Goal: Information Seeking & Learning: Learn about a topic

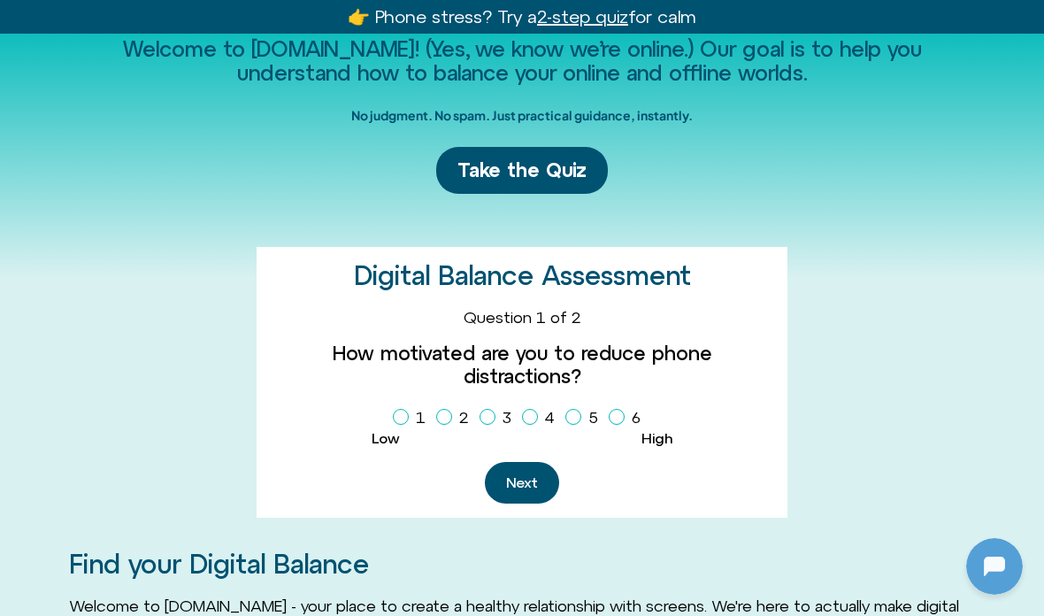
scroll to position [205, 0]
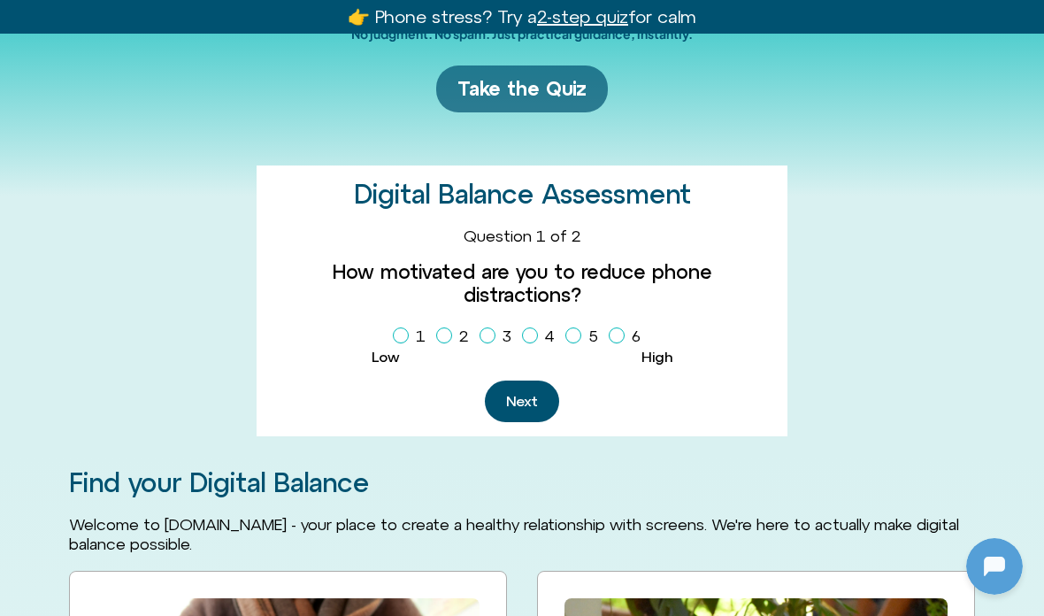
click at [552, 112] on link "Take the Quiz" at bounding box center [522, 88] width 172 height 47
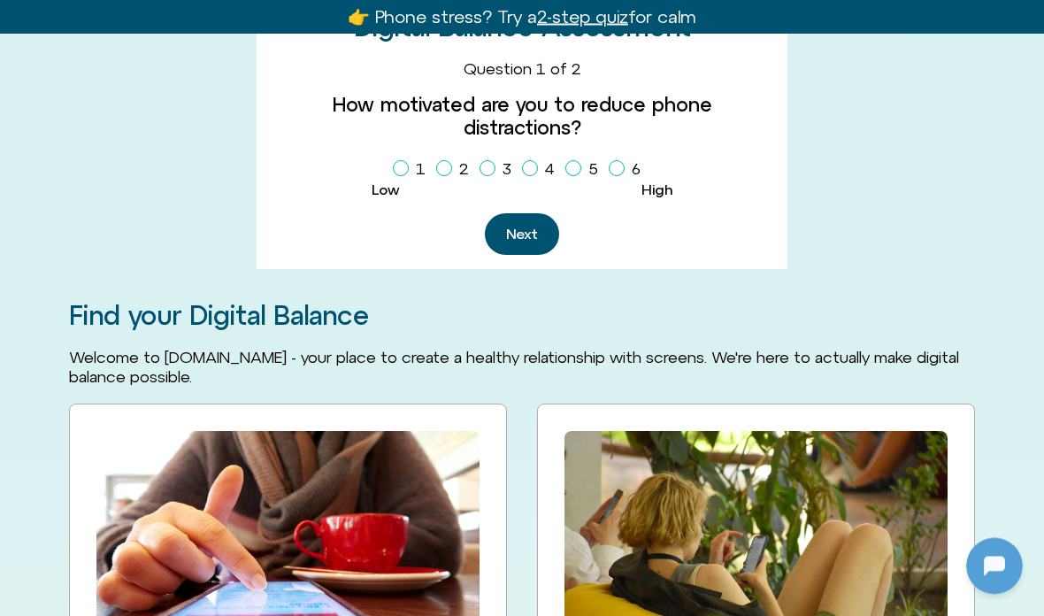
scroll to position [471, 0]
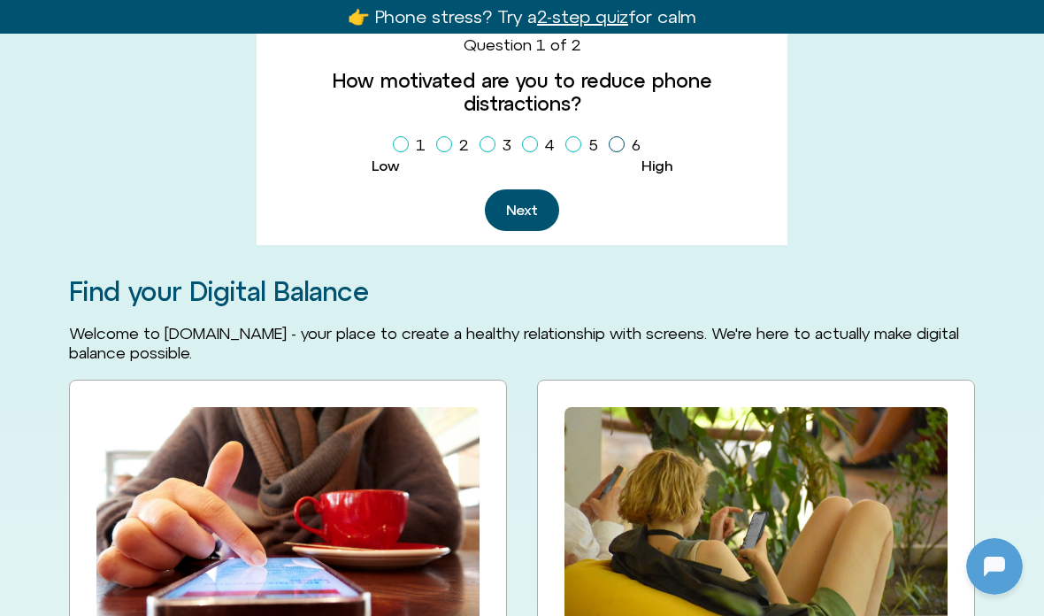
click at [621, 160] on label "6" at bounding box center [628, 145] width 39 height 30
click at [527, 231] on button "Next" at bounding box center [522, 210] width 74 height 42
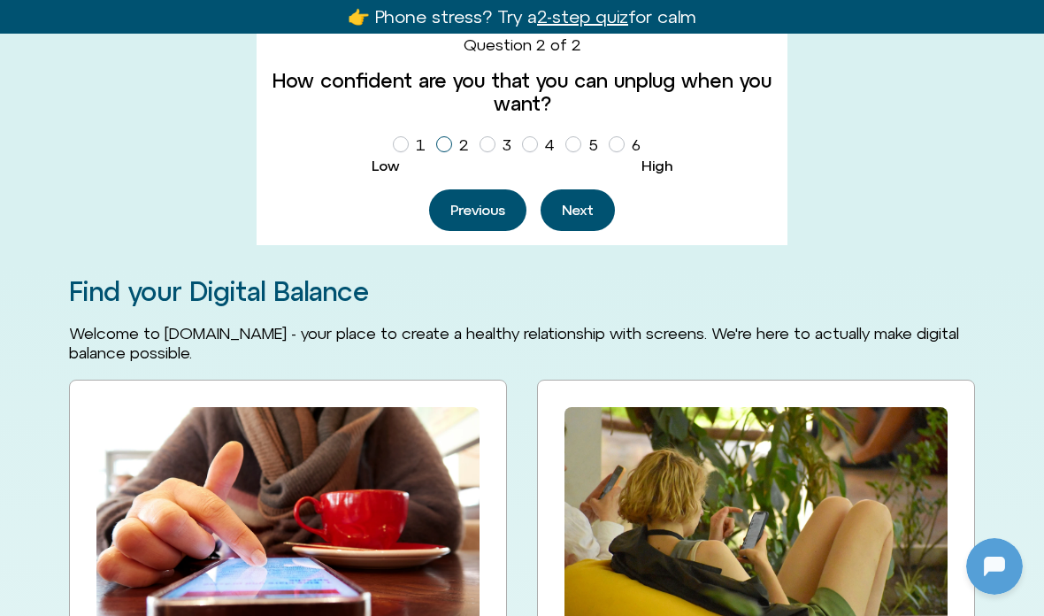
click at [444, 160] on label "2" at bounding box center [456, 145] width 40 height 30
click at [592, 231] on button "Next" at bounding box center [578, 210] width 74 height 42
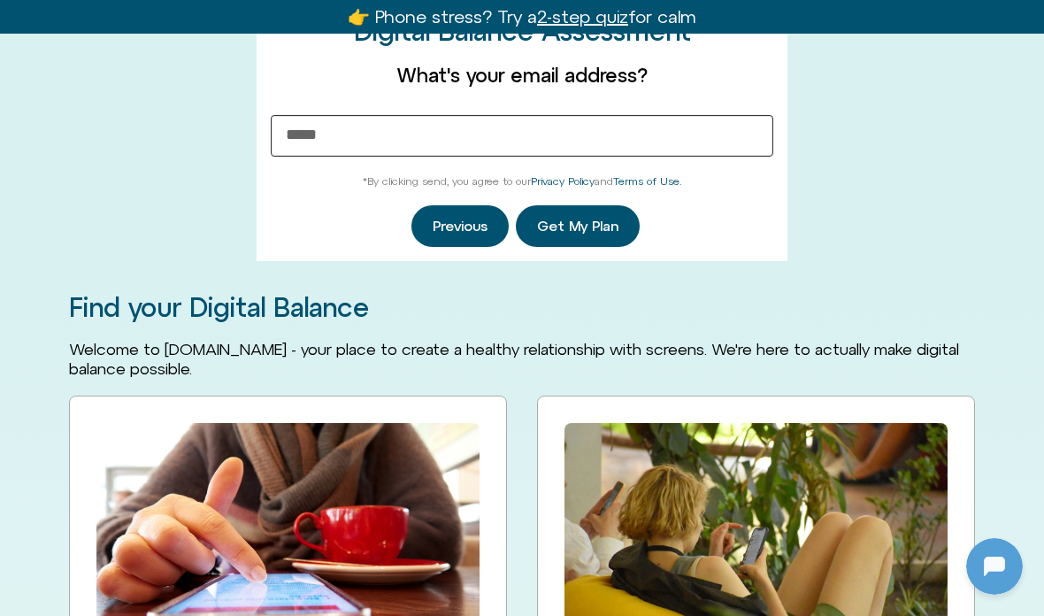
scroll to position [0, 0]
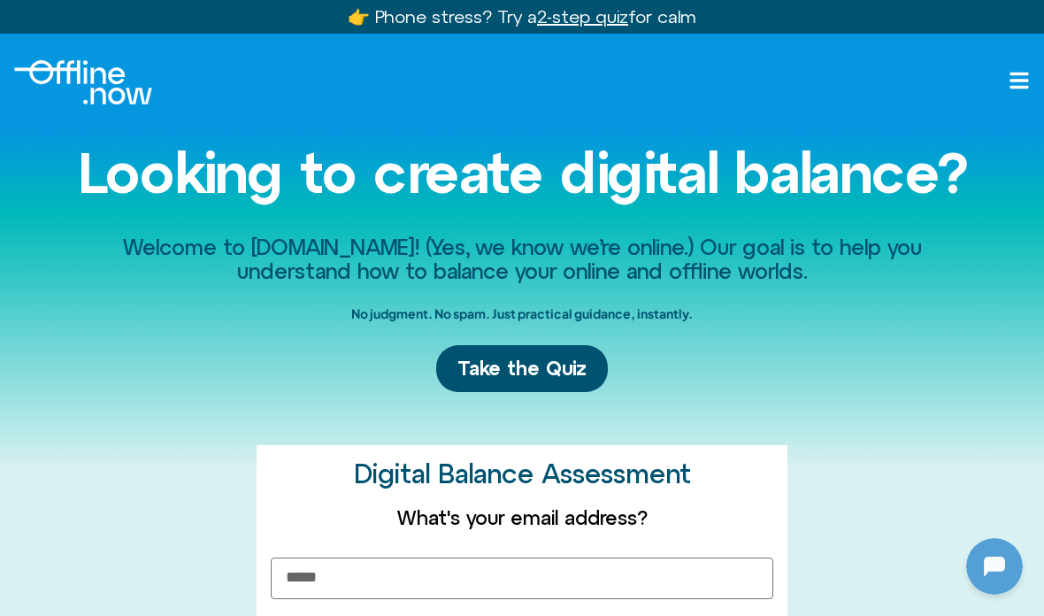
click at [1006, 92] on div at bounding box center [522, 82] width 1016 height 44
click at [1017, 85] on icon "Open menu" at bounding box center [1019, 80] width 21 height 21
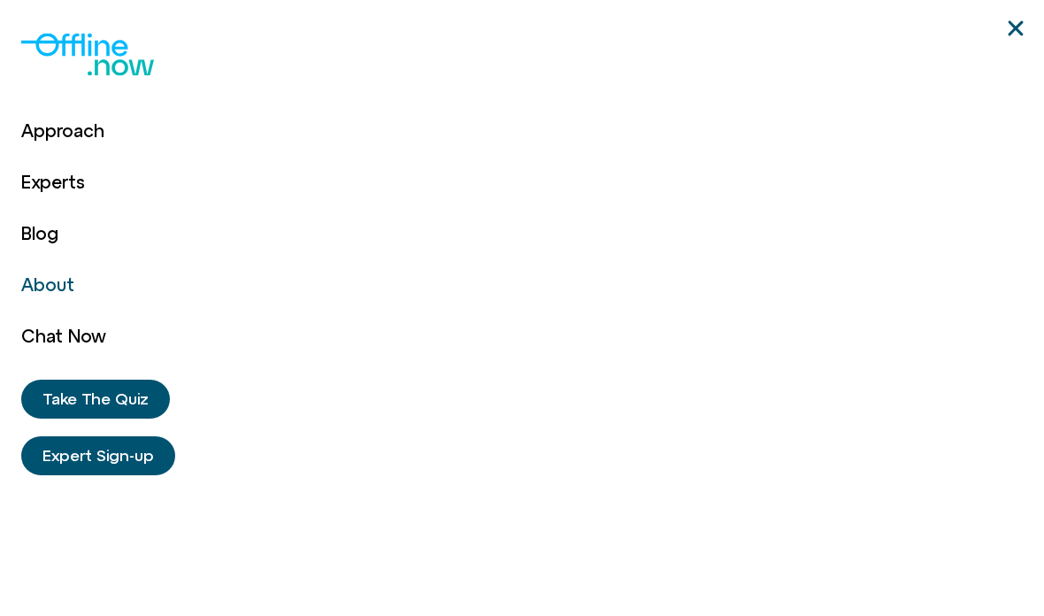
click at [66, 286] on link "About" at bounding box center [63, 284] width 85 height 51
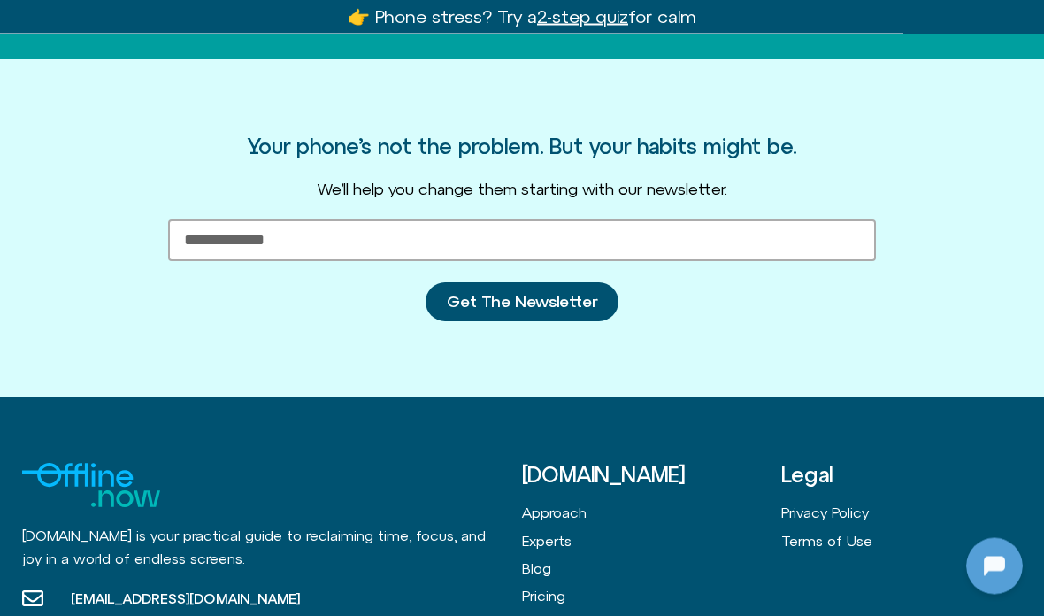
scroll to position [2818, 0]
